Goal: Task Accomplishment & Management: Manage account settings

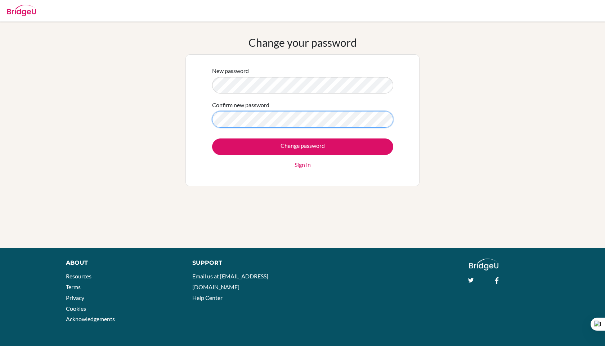
click at [212, 139] on input "Change password" at bounding box center [302, 147] width 181 height 17
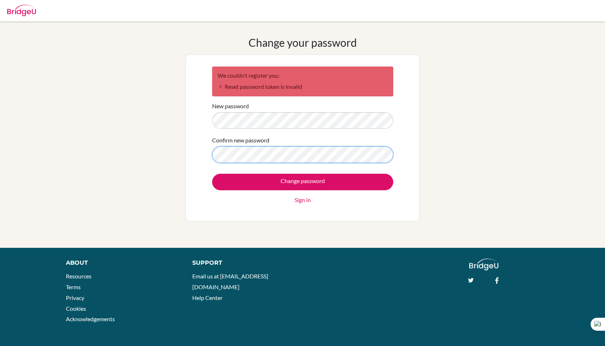
click at [212, 174] on input "Change password" at bounding box center [302, 182] width 181 height 17
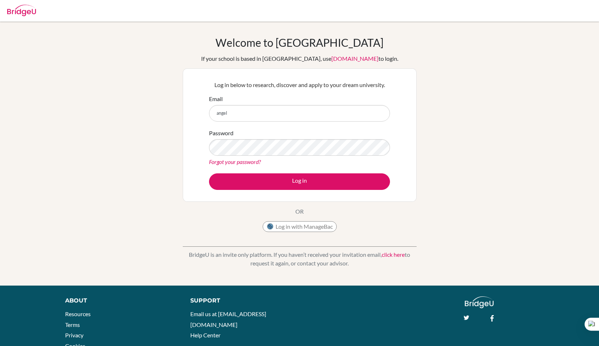
type input "angel.thakkar@candorschool.net"
click at [252, 163] on link "Forgot your password?" at bounding box center [235, 161] width 52 height 7
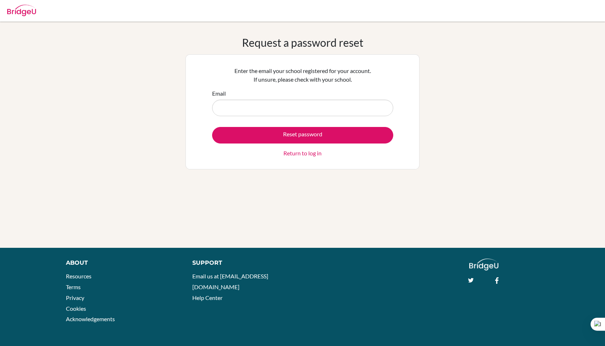
click at [239, 109] on input "Email" at bounding box center [302, 108] width 181 height 17
type input "angel.thakkar@candorschool.net"
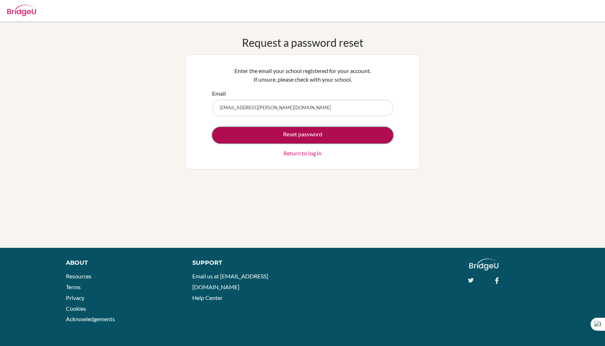
click at [257, 138] on button "Reset password" at bounding box center [302, 135] width 181 height 17
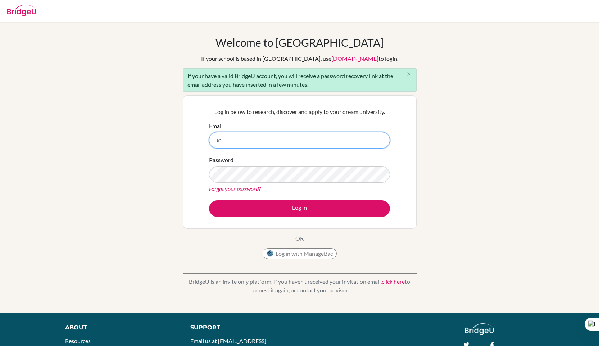
type input "[EMAIL_ADDRESS][PERSON_NAME][DOMAIN_NAME]"
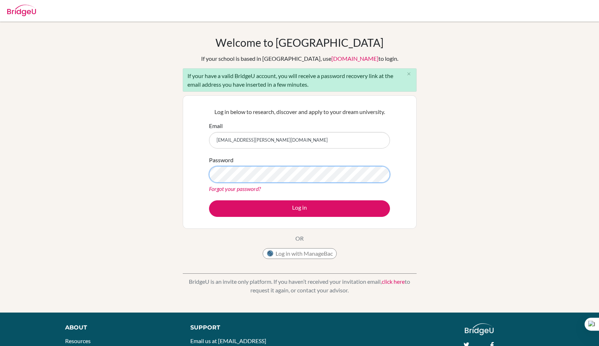
click at [209, 201] on button "Log in" at bounding box center [299, 209] width 181 height 17
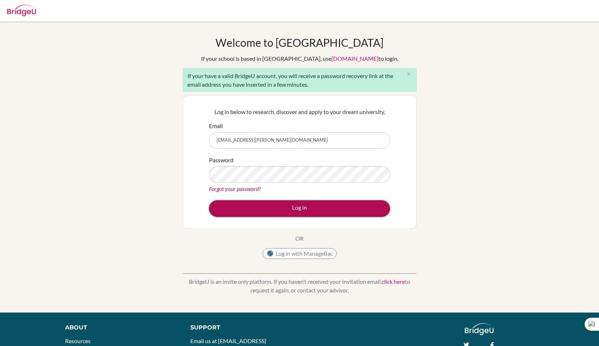
click at [299, 212] on button "Log in" at bounding box center [299, 209] width 181 height 17
click at [369, 207] on button "Log in" at bounding box center [299, 209] width 181 height 17
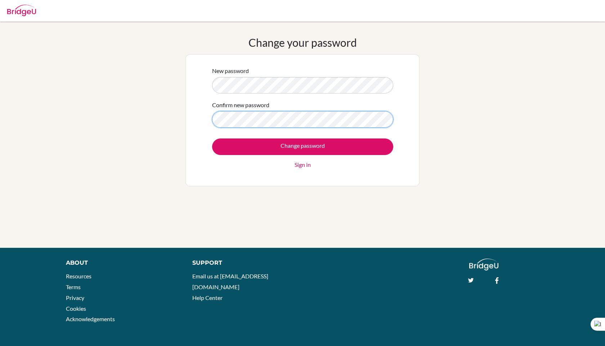
click at [212, 139] on input "Change password" at bounding box center [302, 147] width 181 height 17
